Goal: Task Accomplishment & Management: Manage account settings

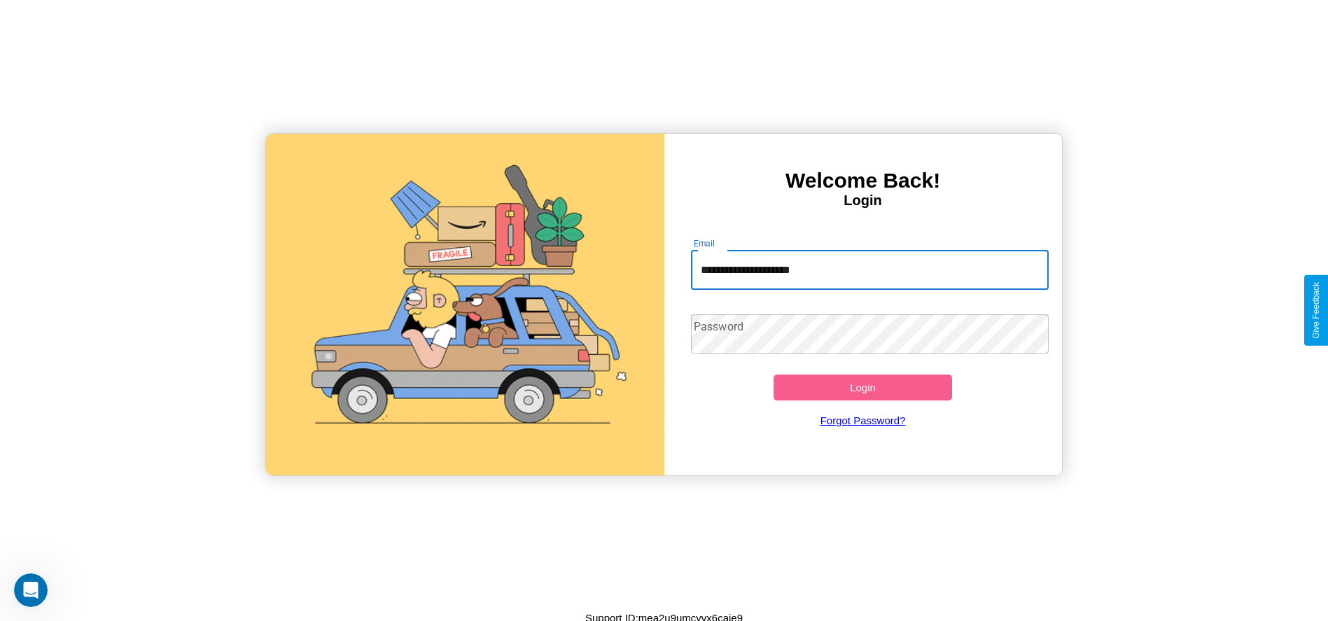
type input "**********"
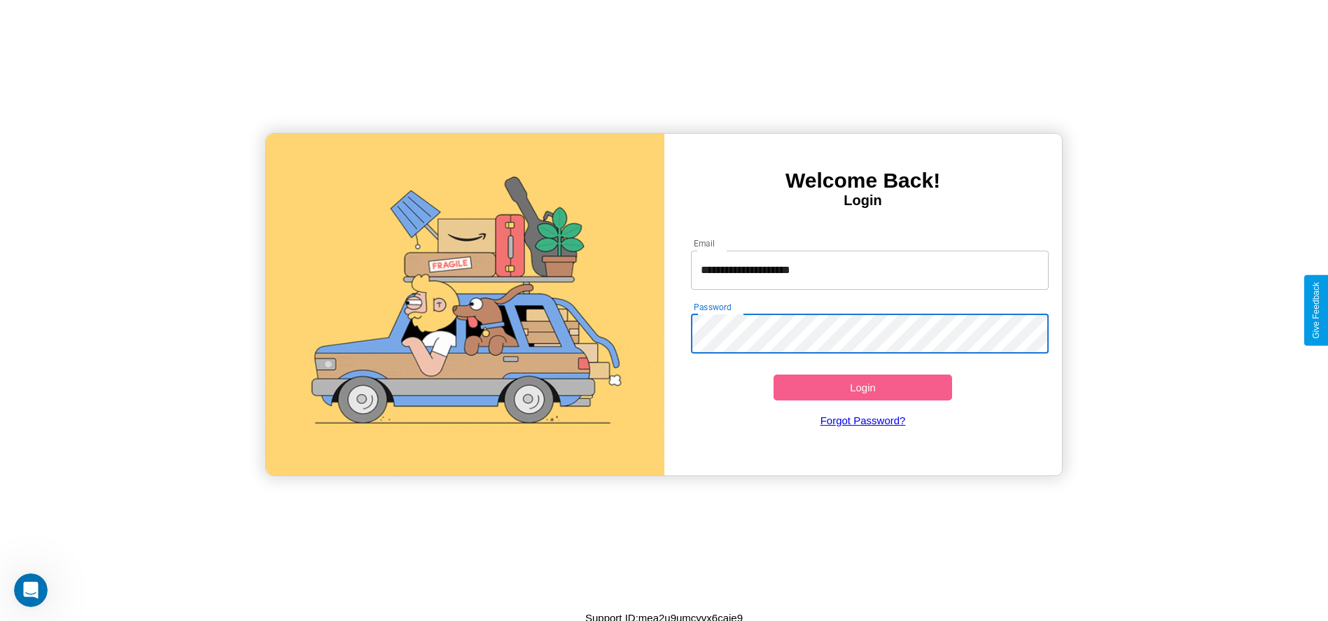
click at [863, 387] on button "Login" at bounding box center [863, 388] width 179 height 26
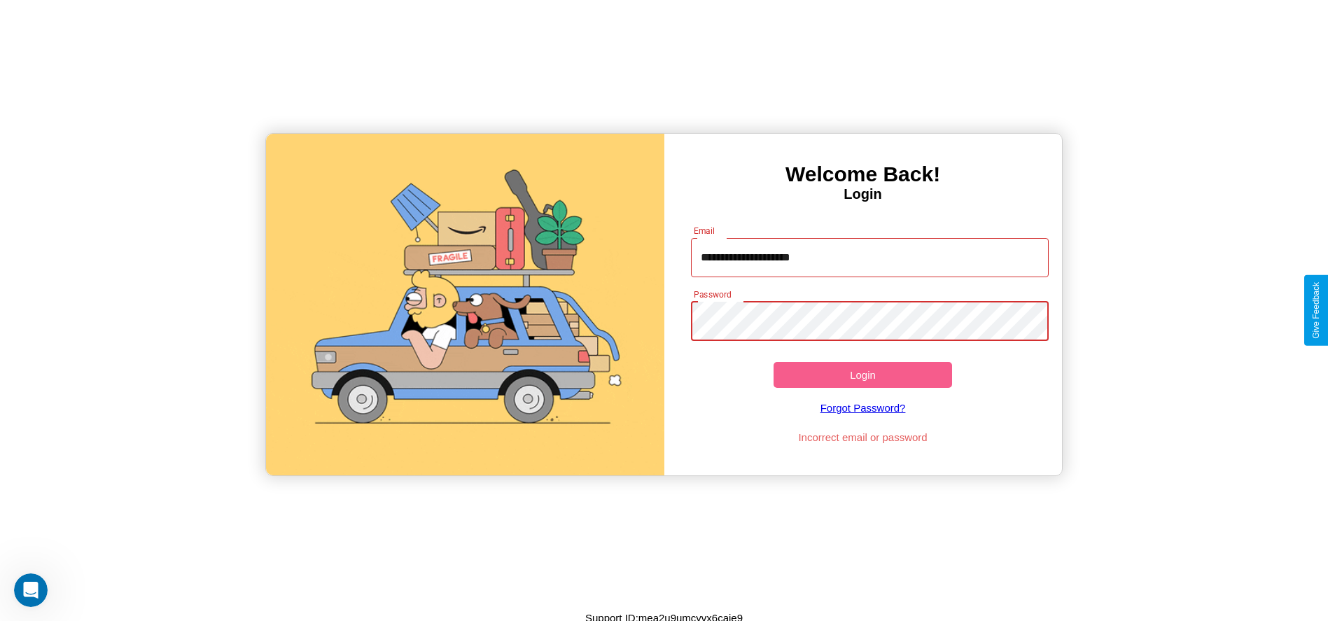
click at [863, 375] on button "Login" at bounding box center [863, 375] width 179 height 26
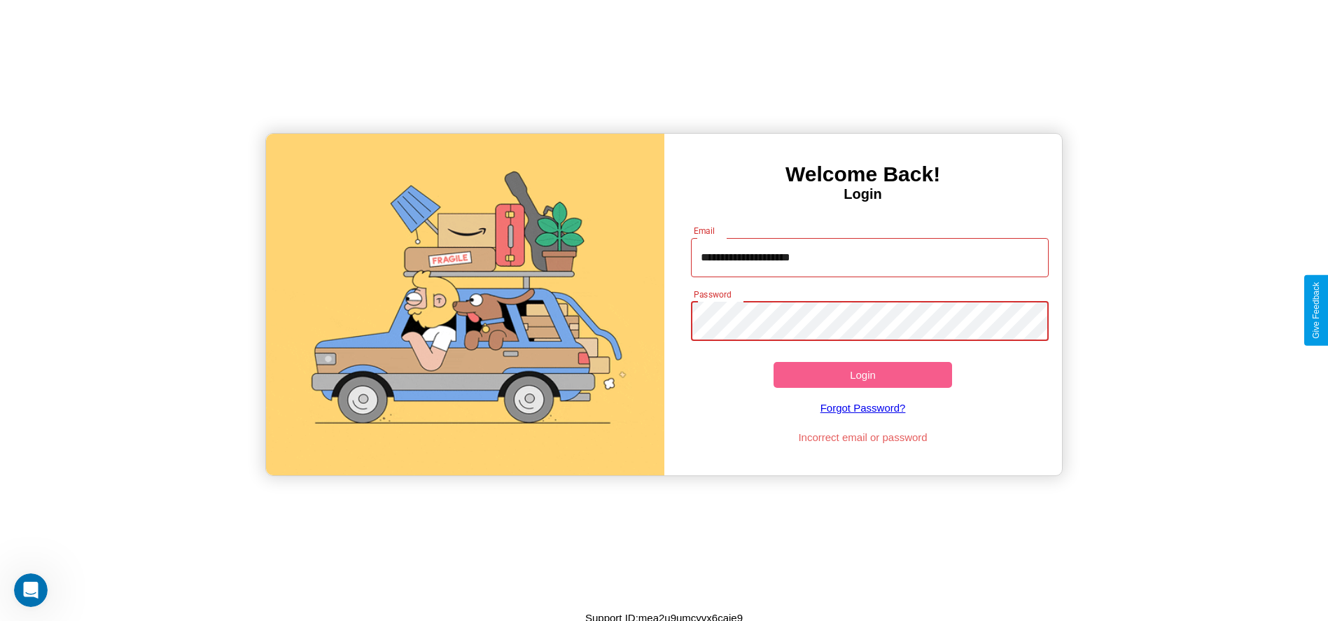
click at [863, 375] on button "Login" at bounding box center [863, 375] width 179 height 26
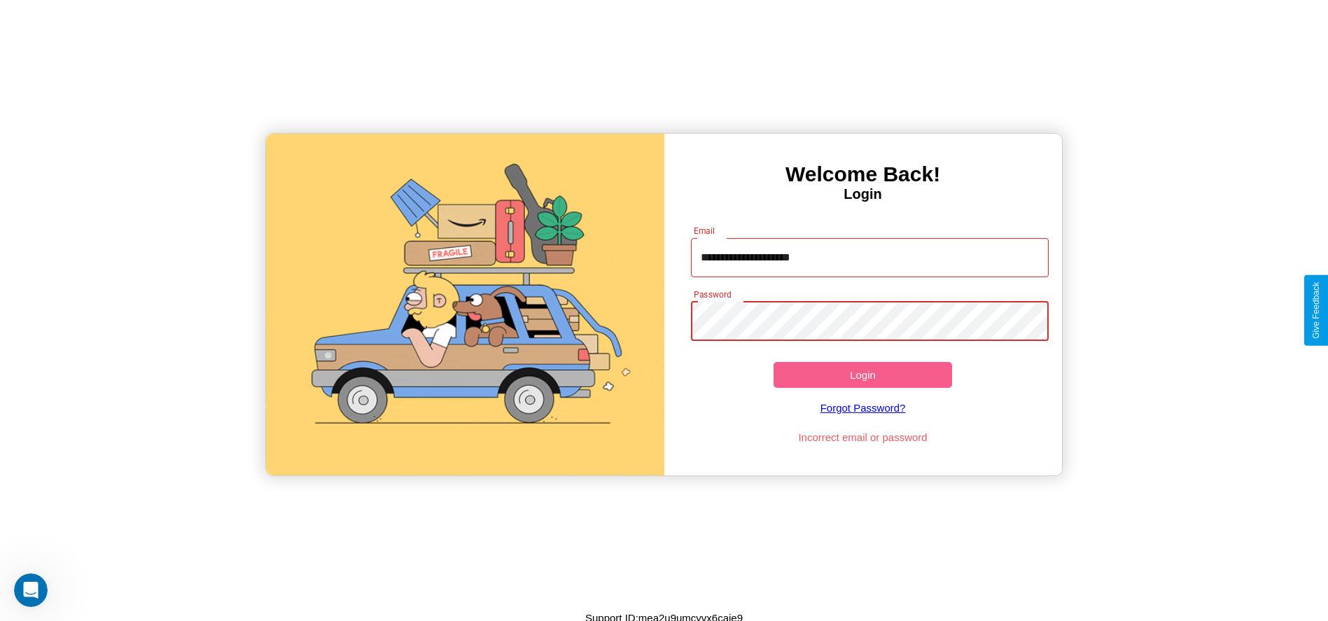
click at [863, 375] on button "Login" at bounding box center [863, 375] width 179 height 26
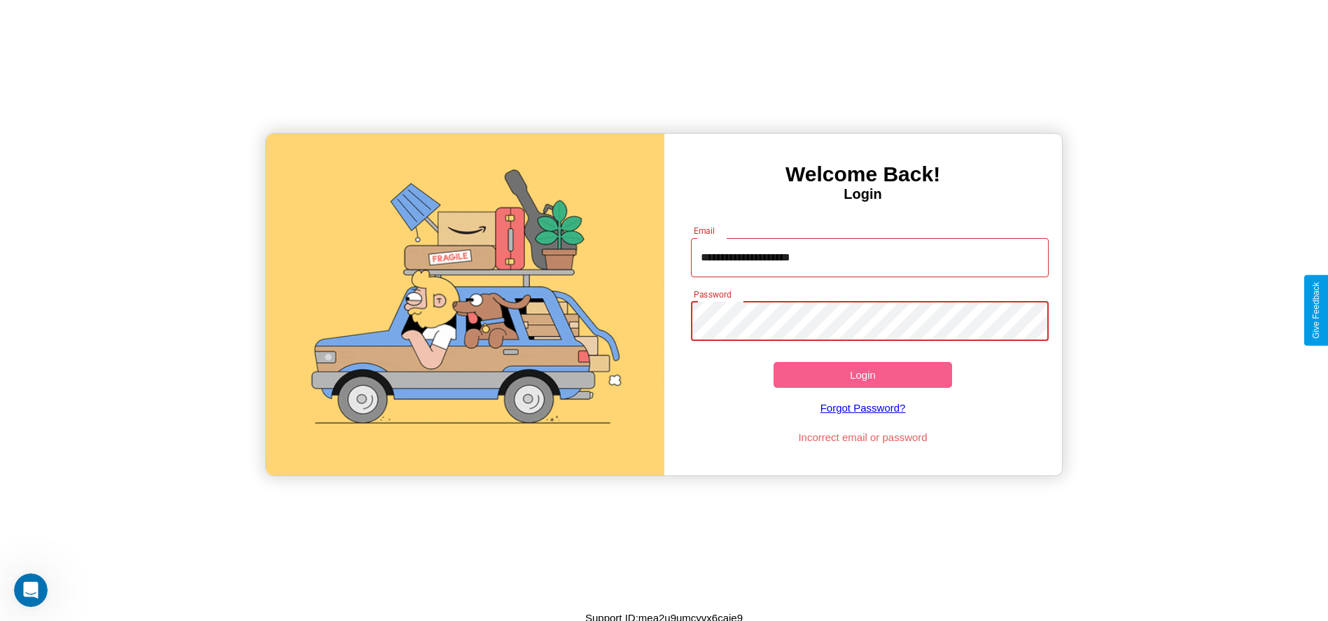
click at [863, 375] on button "Login" at bounding box center [863, 375] width 179 height 26
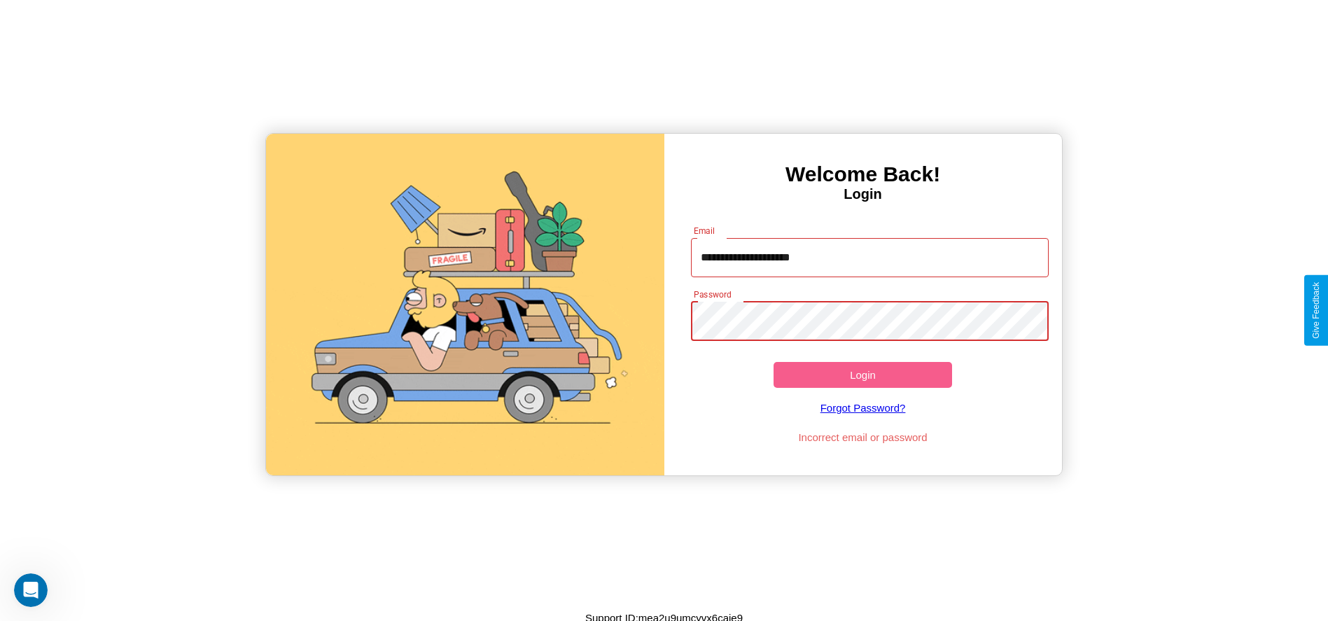
click at [863, 375] on button "Login" at bounding box center [863, 375] width 179 height 26
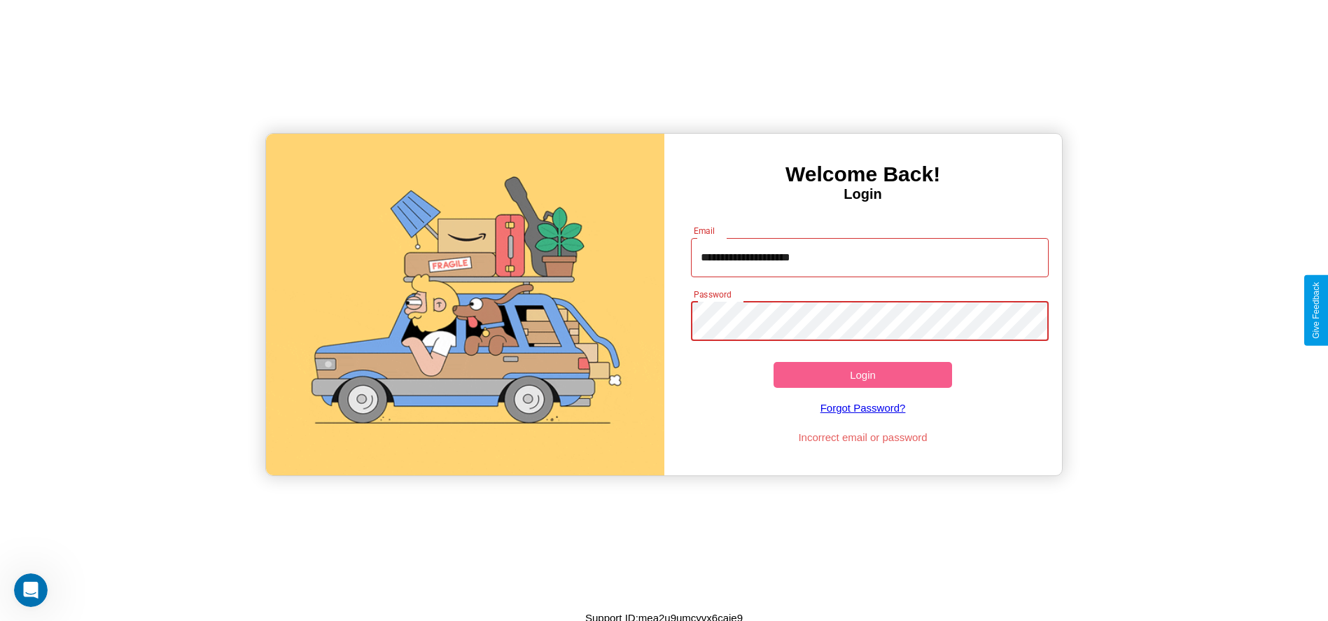
click at [863, 375] on button "Login" at bounding box center [863, 375] width 179 height 26
